Goal: Task Accomplishment & Management: Manage account settings

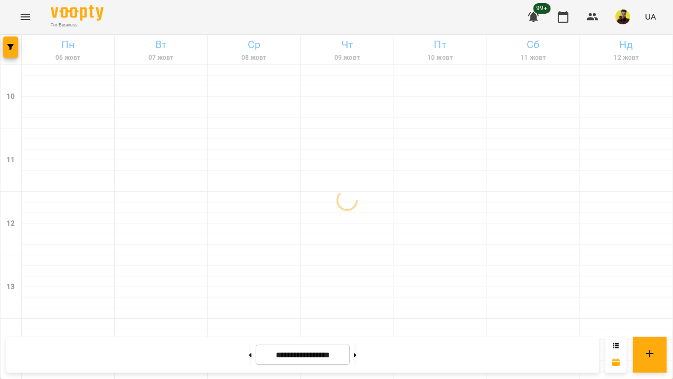
scroll to position [557, 0]
click at [356, 356] on button at bounding box center [355, 354] width 3 height 23
drag, startPoint x: 236, startPoint y: 352, endPoint x: 248, endPoint y: 338, distance: 17.6
click at [249, 351] on button at bounding box center [250, 354] width 3 height 23
type input "**********"
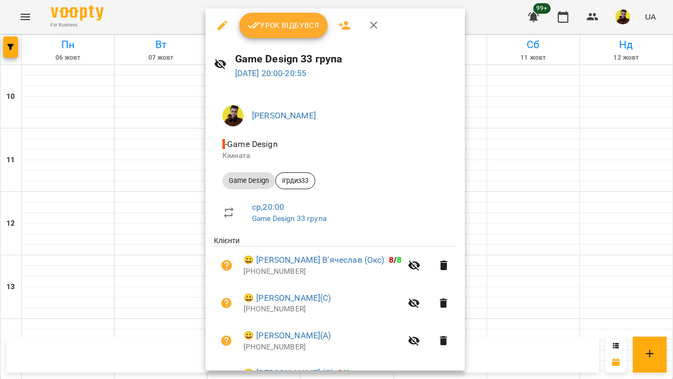
click at [261, 23] on span "Урок відбувся" at bounding box center [284, 25] width 72 height 13
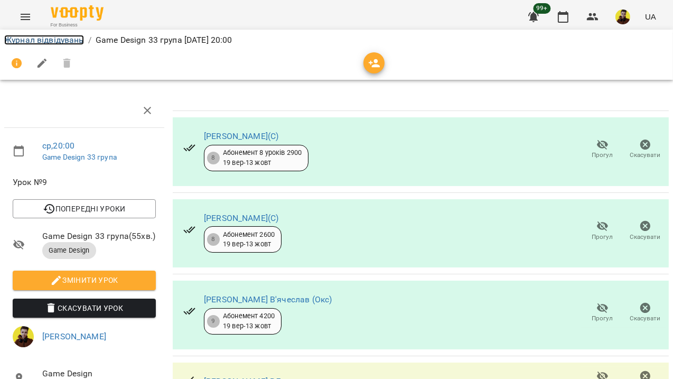
click at [73, 40] on link "Журнал відвідувань" at bounding box center [44, 40] width 80 height 10
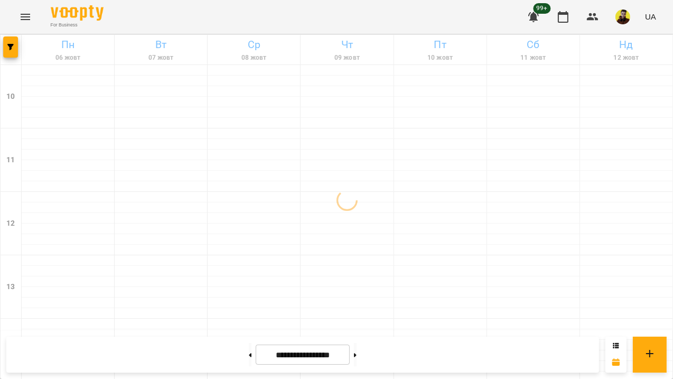
scroll to position [557, 0]
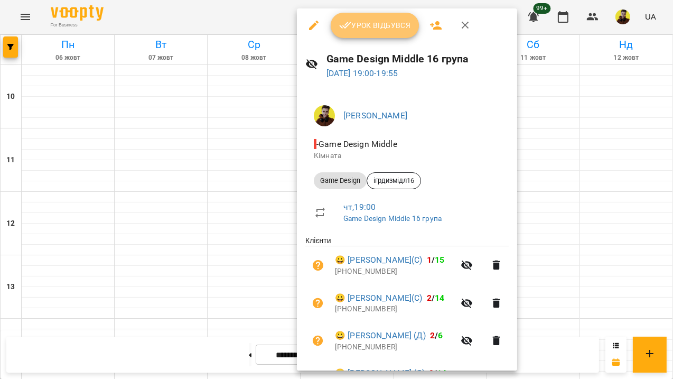
click at [368, 26] on span "Урок відбувся" at bounding box center [375, 25] width 72 height 13
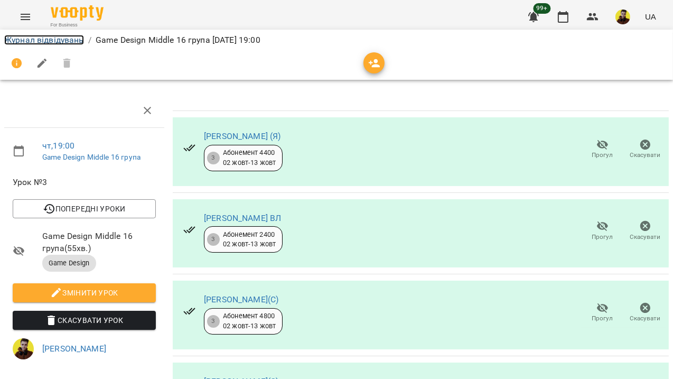
click at [37, 38] on link "Журнал відвідувань" at bounding box center [44, 40] width 80 height 10
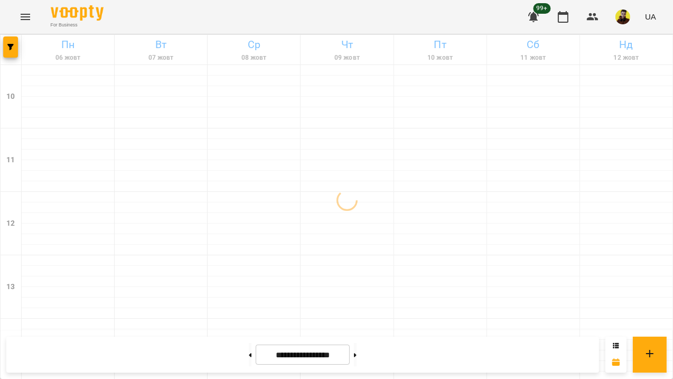
scroll to position [557, 0]
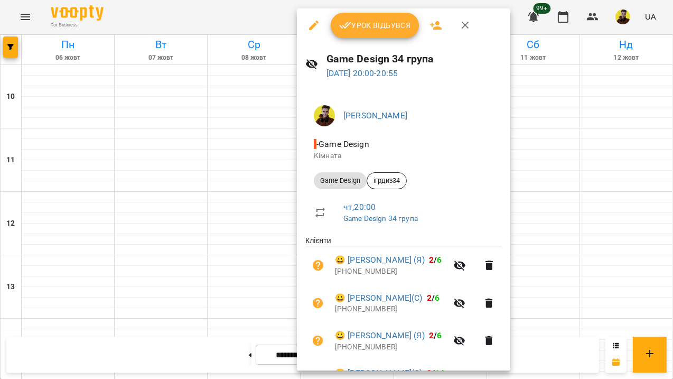
click at [370, 25] on span "Урок відбувся" at bounding box center [375, 25] width 72 height 13
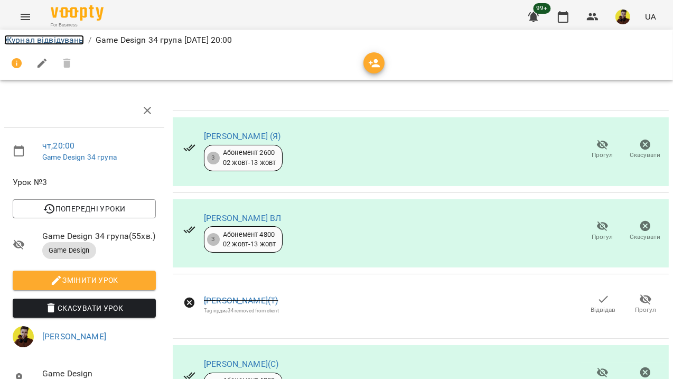
click at [68, 40] on link "Журнал відвідувань" at bounding box center [44, 40] width 80 height 10
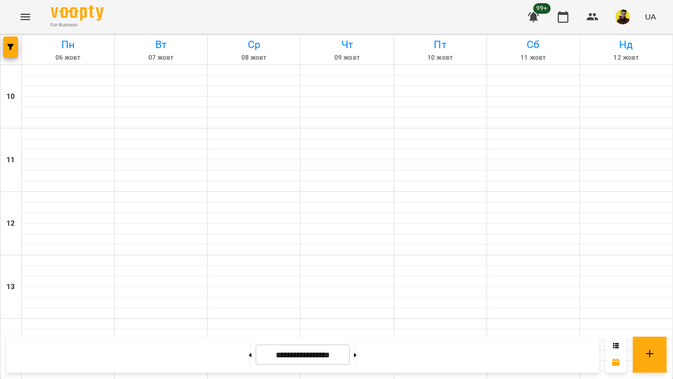
scroll to position [527, 0]
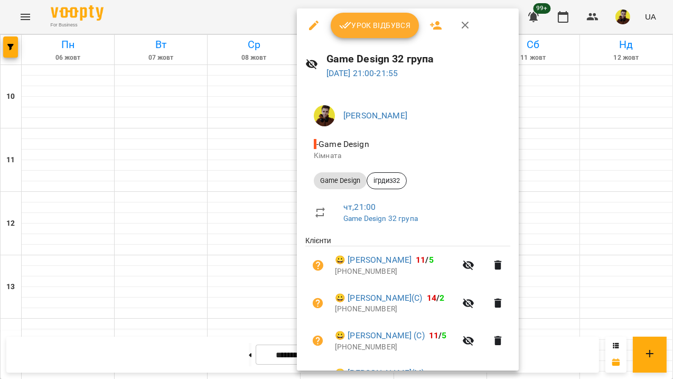
click at [362, 31] on span "Урок відбувся" at bounding box center [375, 25] width 72 height 13
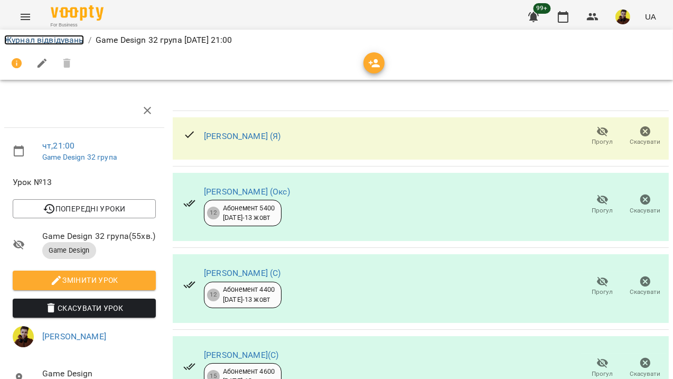
click at [16, 37] on link "Журнал відвідувань" at bounding box center [44, 40] width 80 height 10
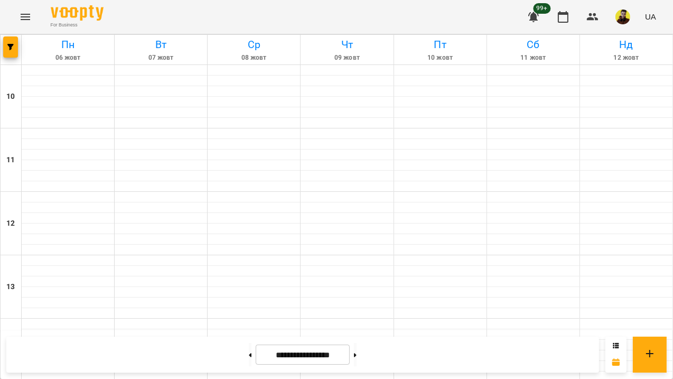
scroll to position [557, 0]
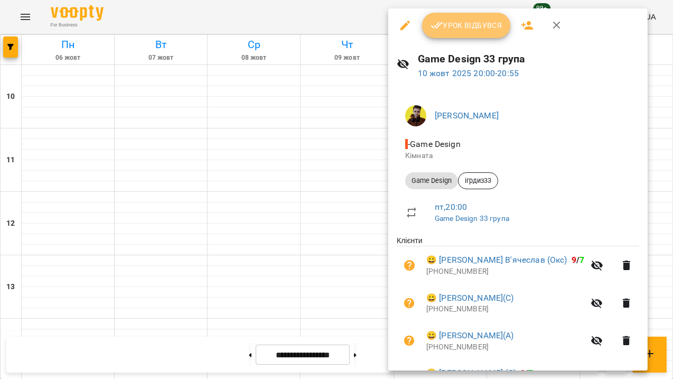
click at [444, 18] on button "Урок відбувся" at bounding box center [466, 25] width 89 height 25
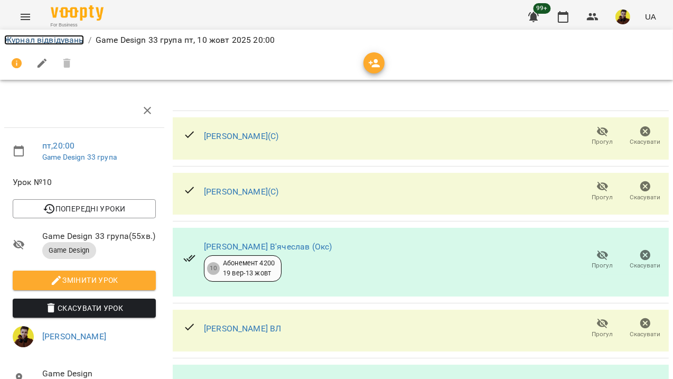
click at [35, 40] on link "Журнал відвідувань" at bounding box center [44, 40] width 80 height 10
